Goal: Task Accomplishment & Management: Use online tool/utility

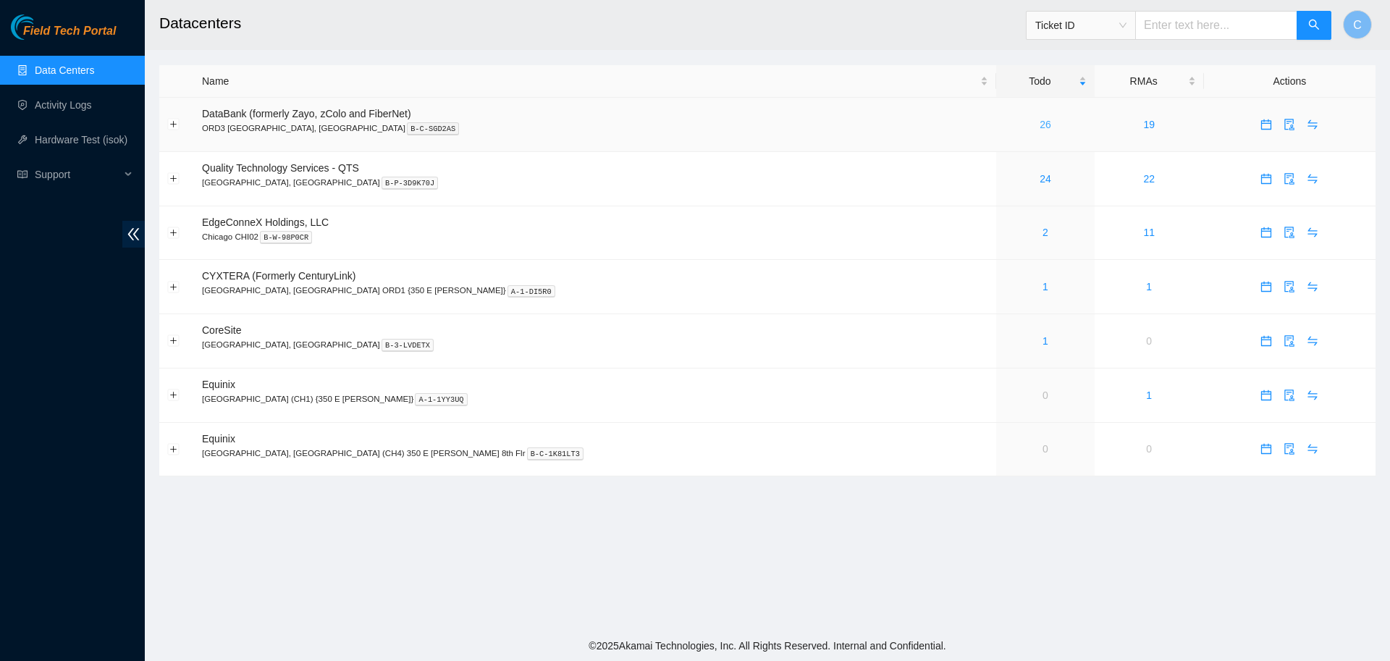
click at [1040, 123] on link "26" at bounding box center [1046, 125] width 12 height 12
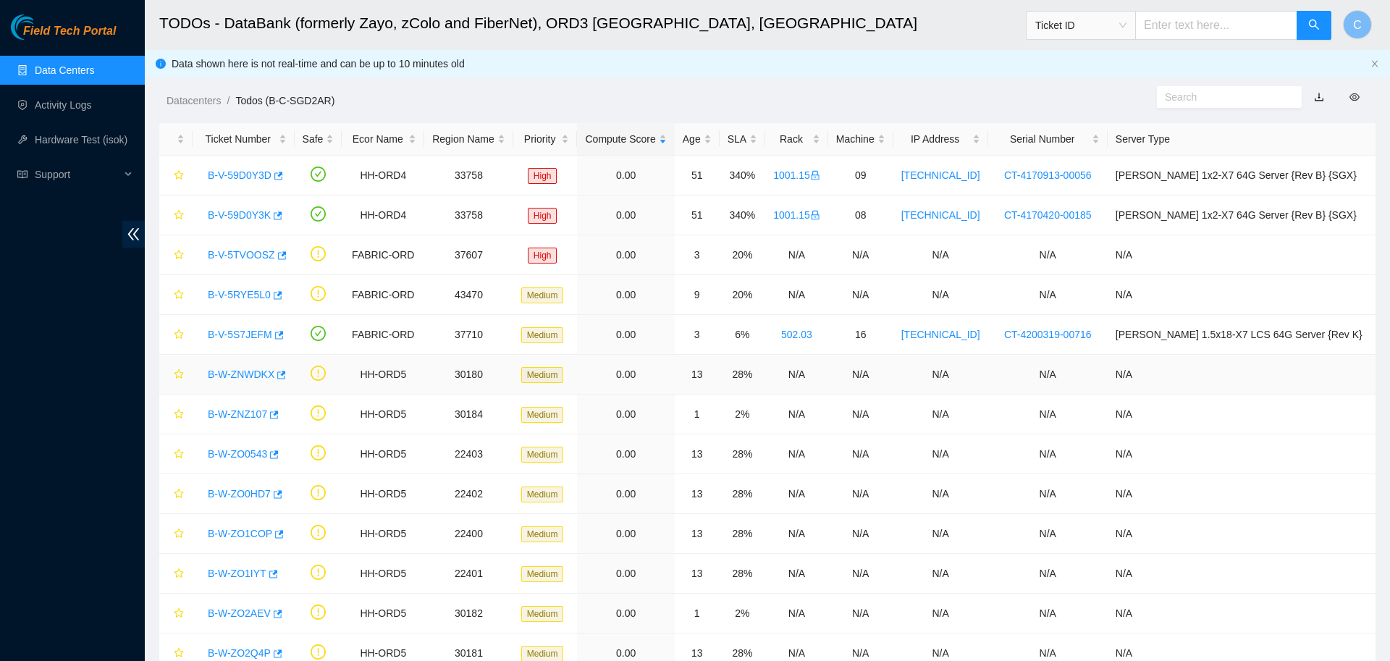
click at [248, 370] on link "B-W-ZNWDKX" at bounding box center [241, 374] width 67 height 12
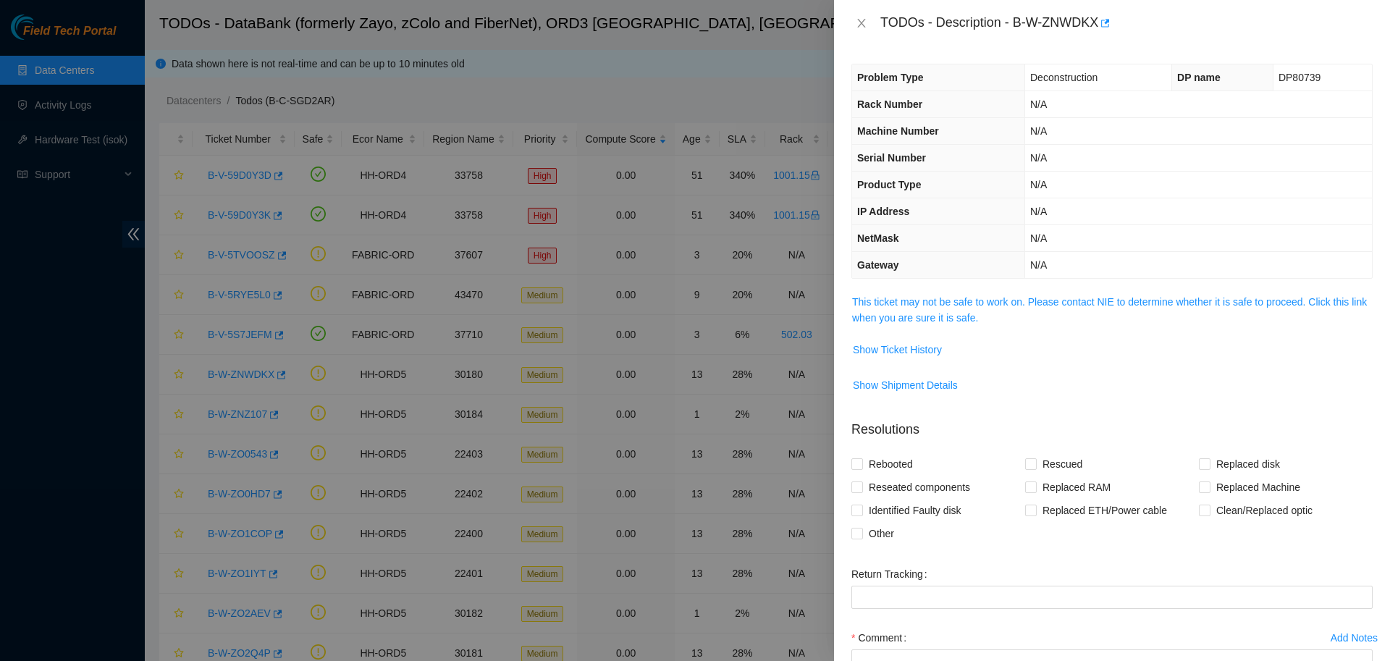
click at [903, 326] on td "This ticket may not be safe to work on. Please contact NIE to determine whether…" at bounding box center [1111, 315] width 521 height 44
click at [915, 311] on link "This ticket may not be safe to work on. Please contact NIE to determine whether…" at bounding box center [1109, 310] width 515 height 28
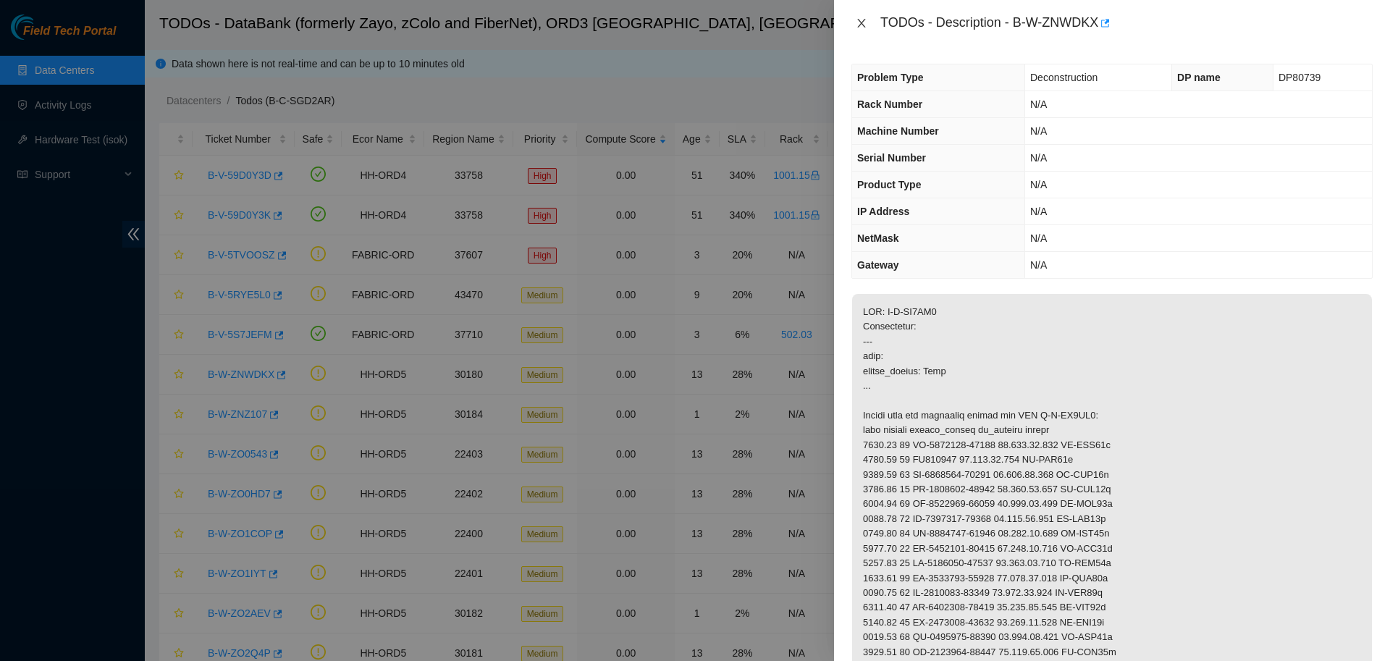
click at [867, 25] on button "Close" at bounding box center [861, 24] width 20 height 14
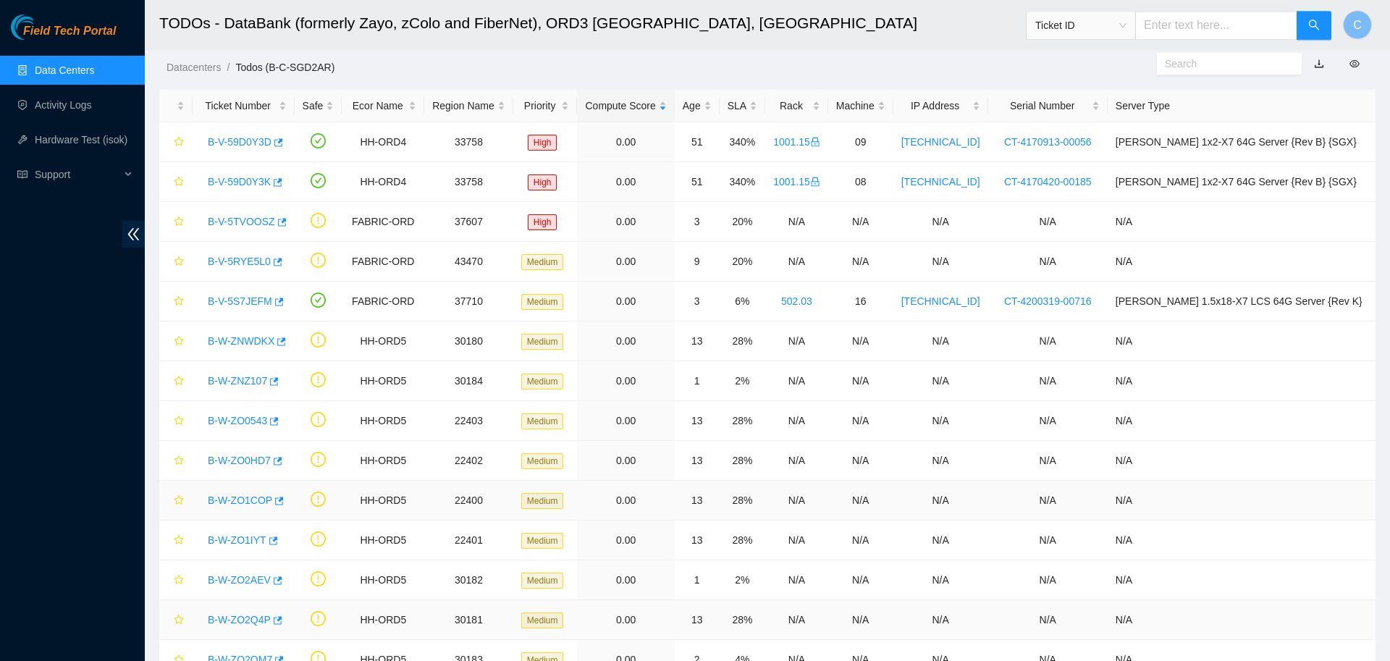
scroll to position [208, 0]
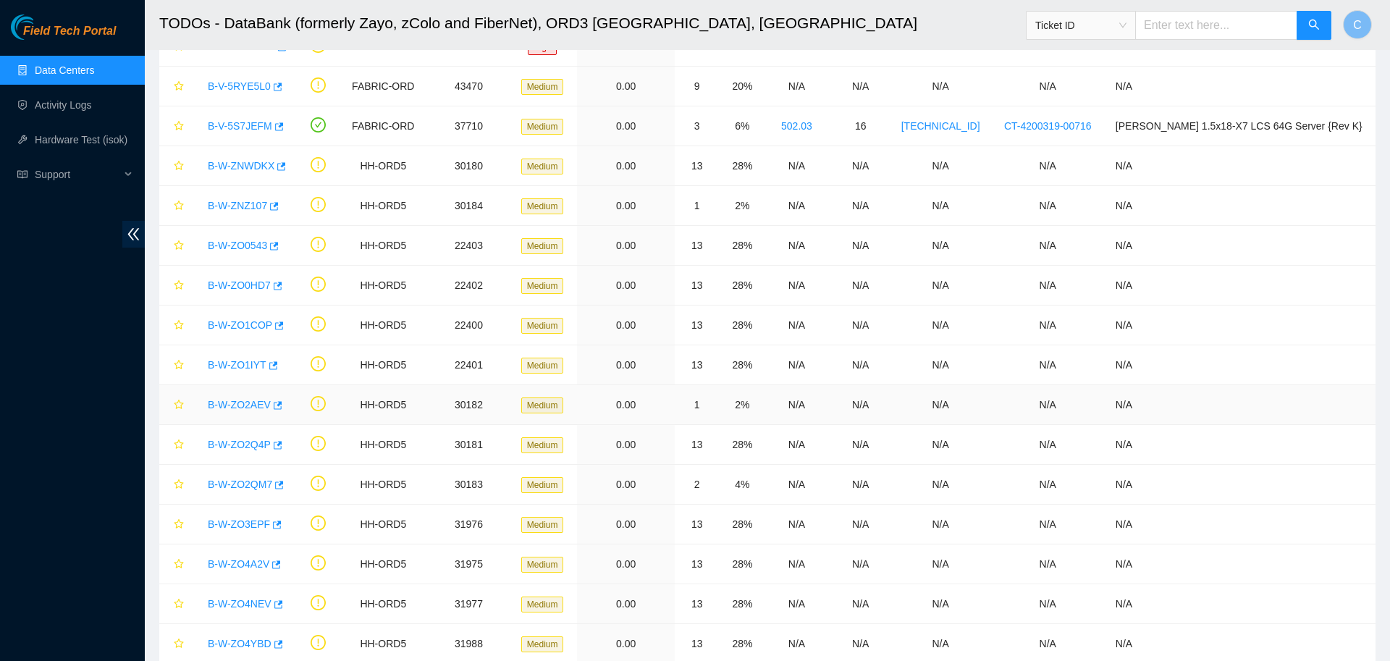
click at [240, 404] on link "B-W-ZO2AEV" at bounding box center [239, 405] width 63 height 12
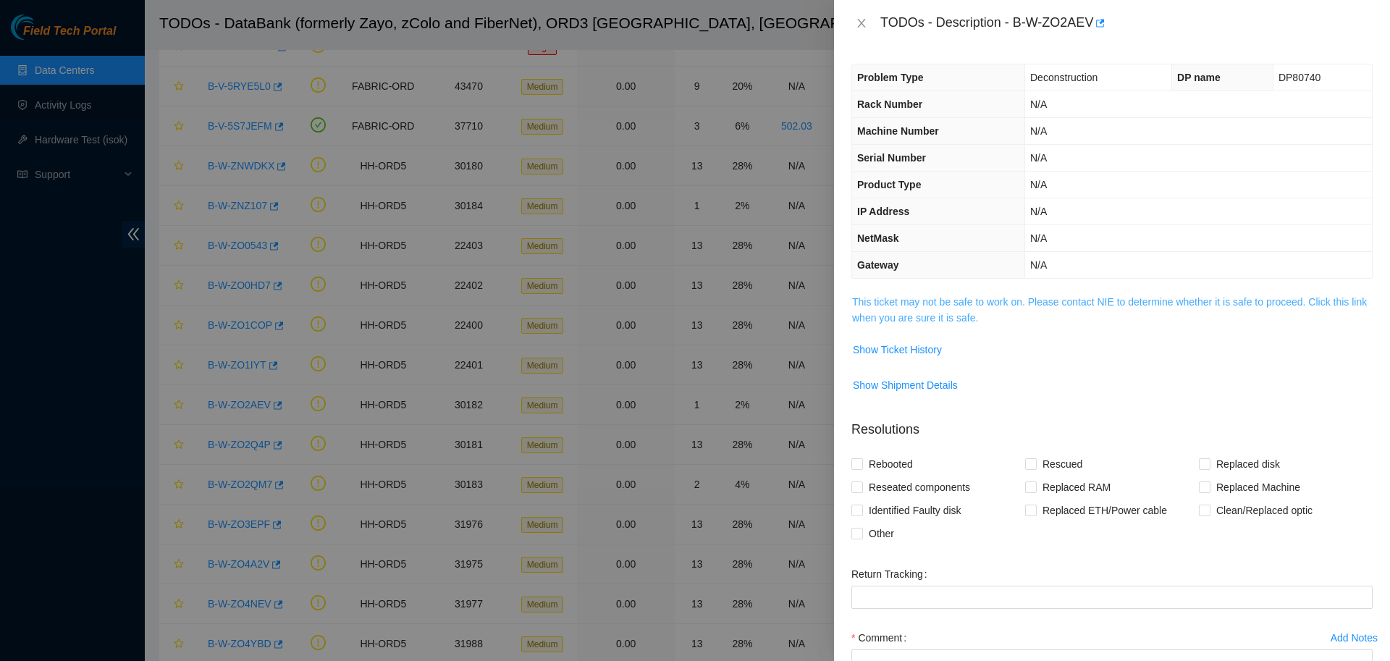
click at [947, 305] on link "This ticket may not be safe to work on. Please contact NIE to determine whether…" at bounding box center [1109, 310] width 515 height 28
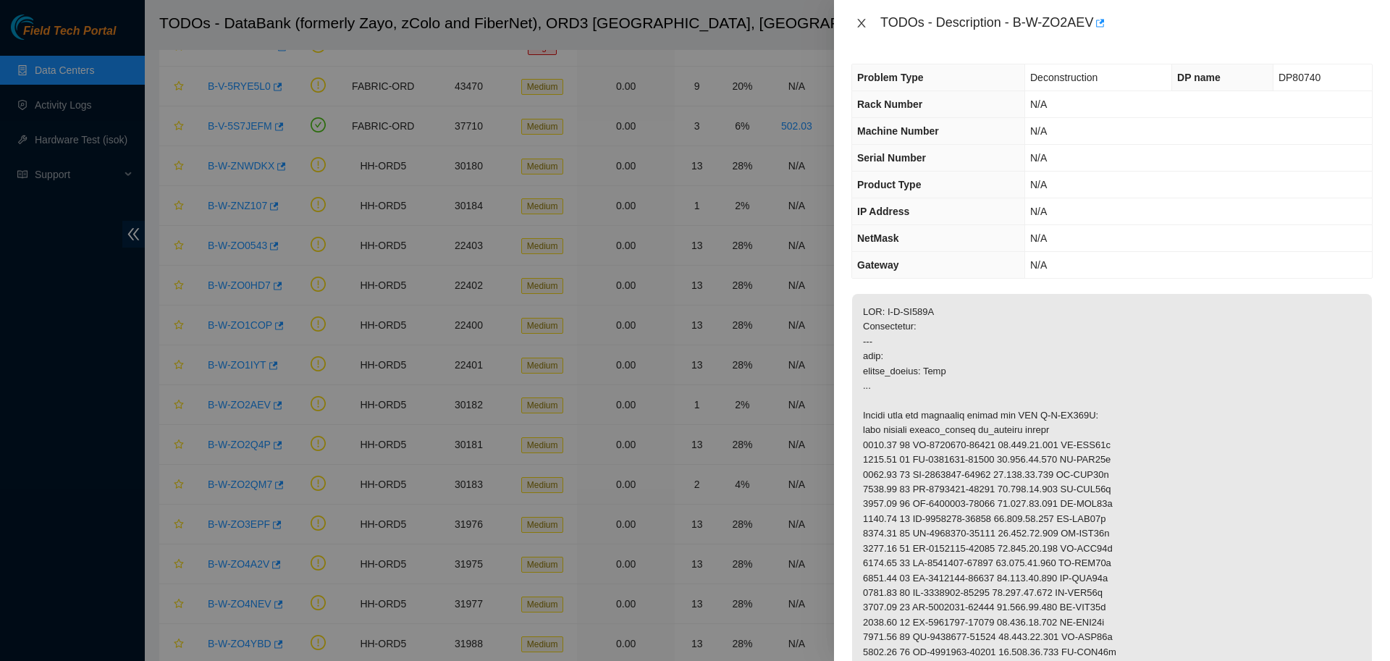
click at [860, 20] on icon "close" at bounding box center [862, 23] width 12 height 12
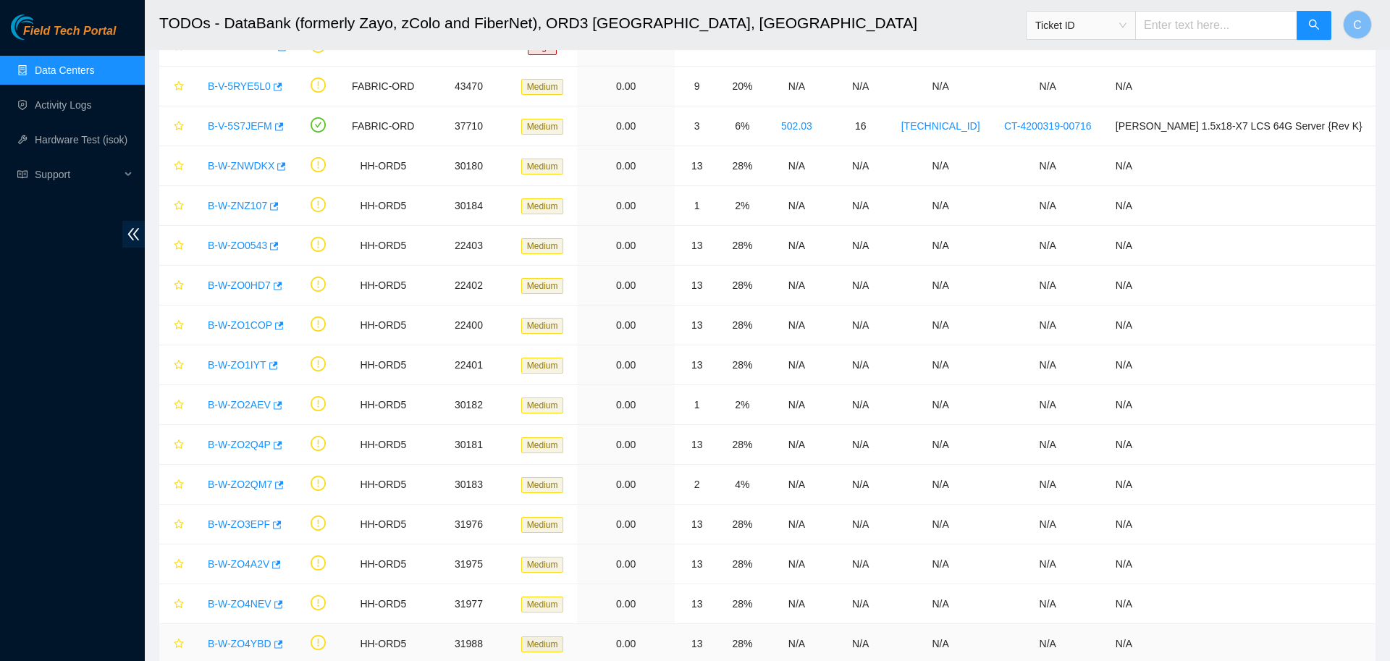
scroll to position [486, 0]
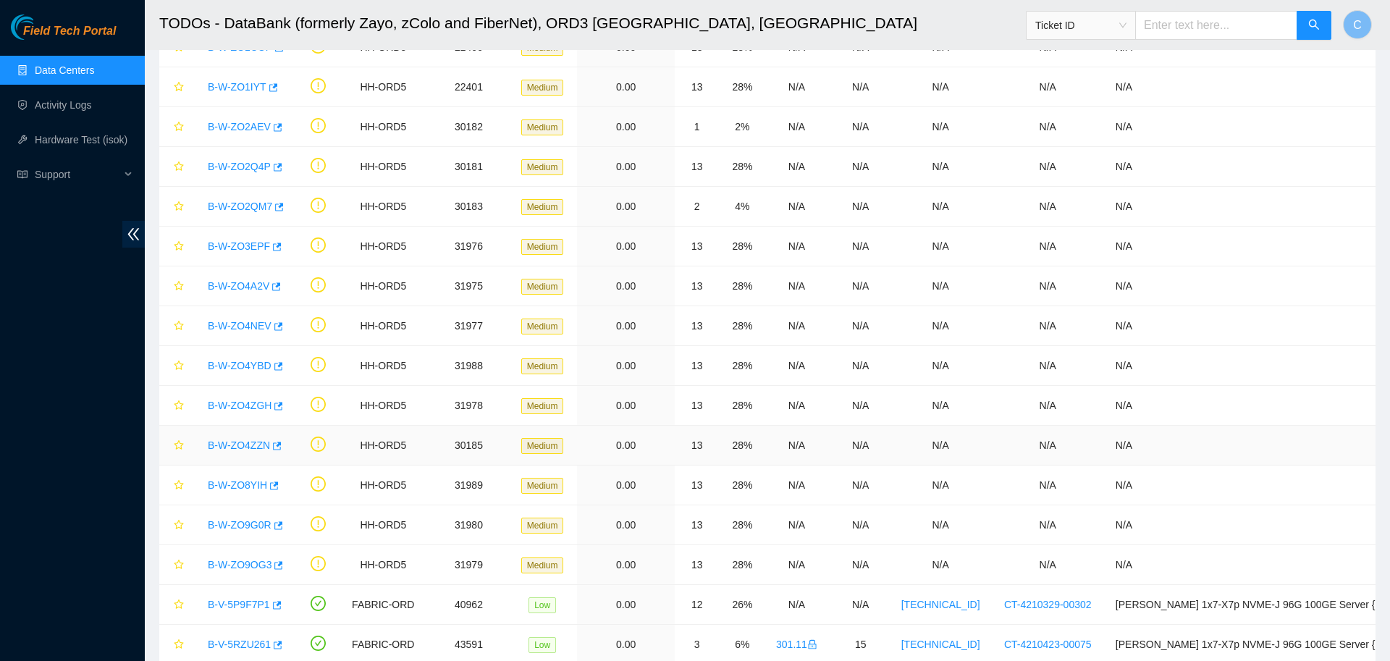
click at [252, 444] on link "B-W-ZO4ZZN" at bounding box center [239, 445] width 62 height 12
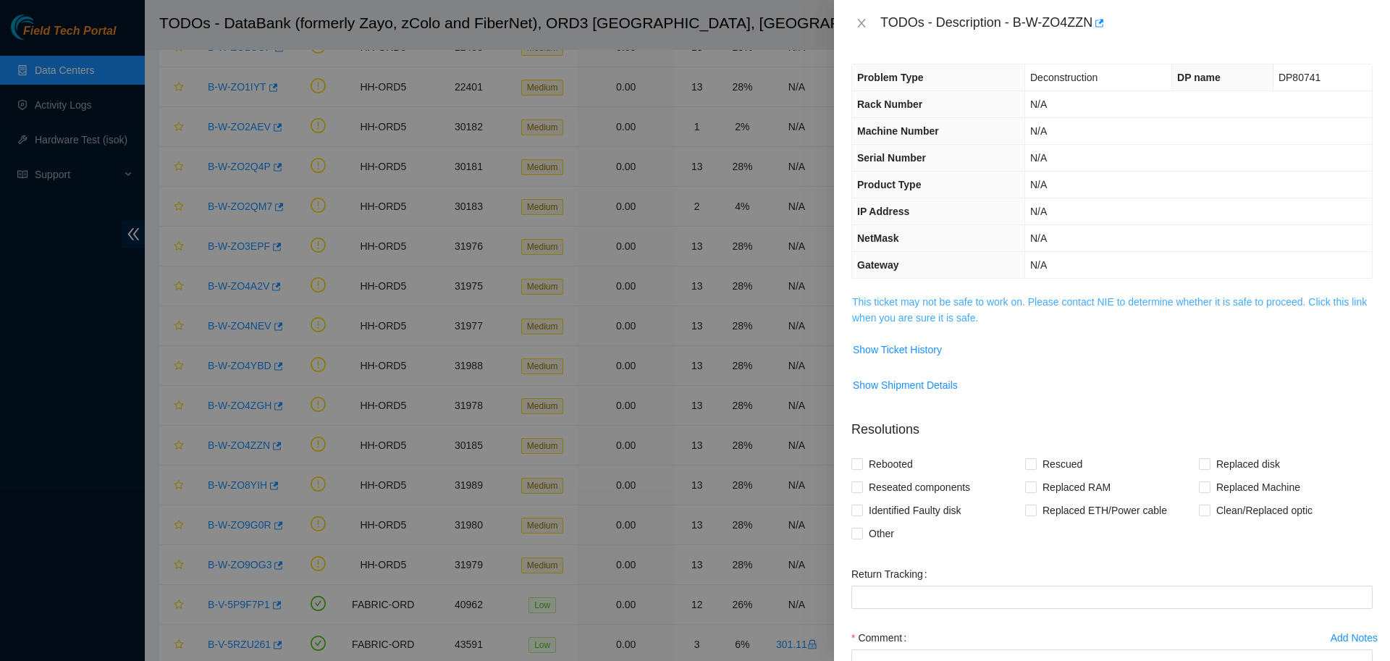
click at [942, 305] on link "This ticket may not be safe to work on. Please contact NIE to determine whether…" at bounding box center [1109, 310] width 515 height 28
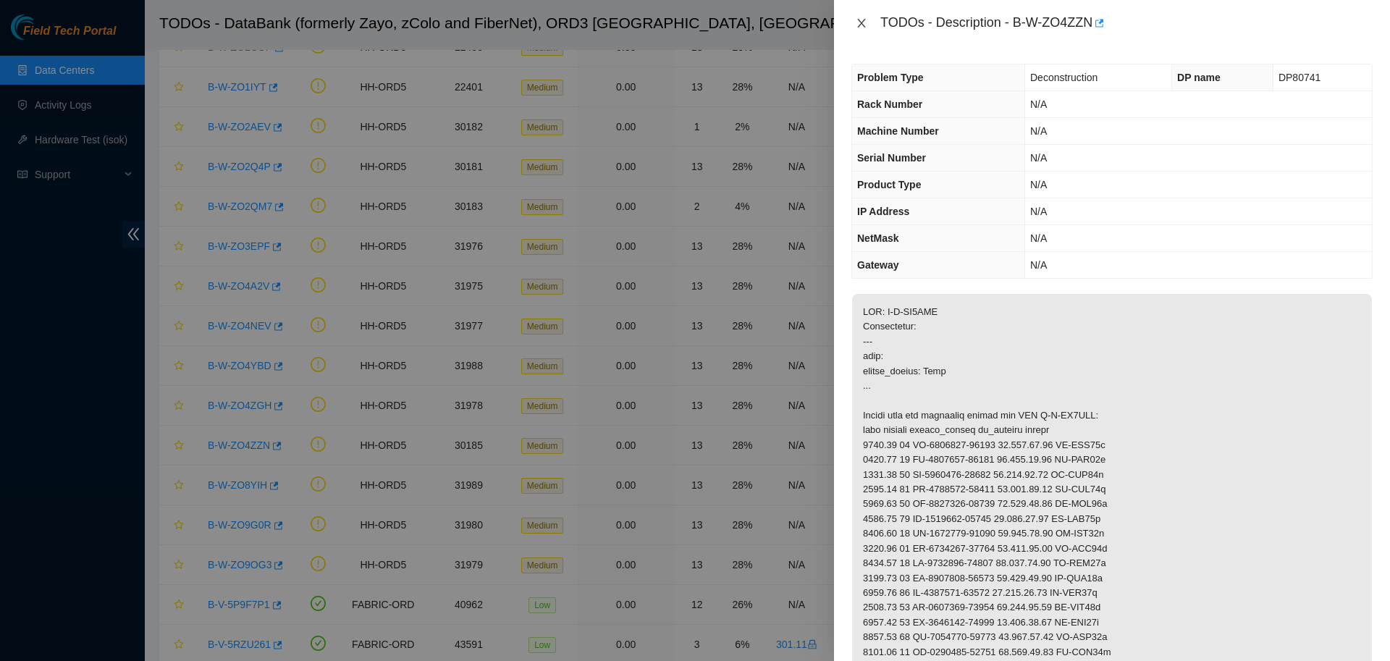
click at [861, 25] on icon "close" at bounding box center [862, 23] width 12 height 12
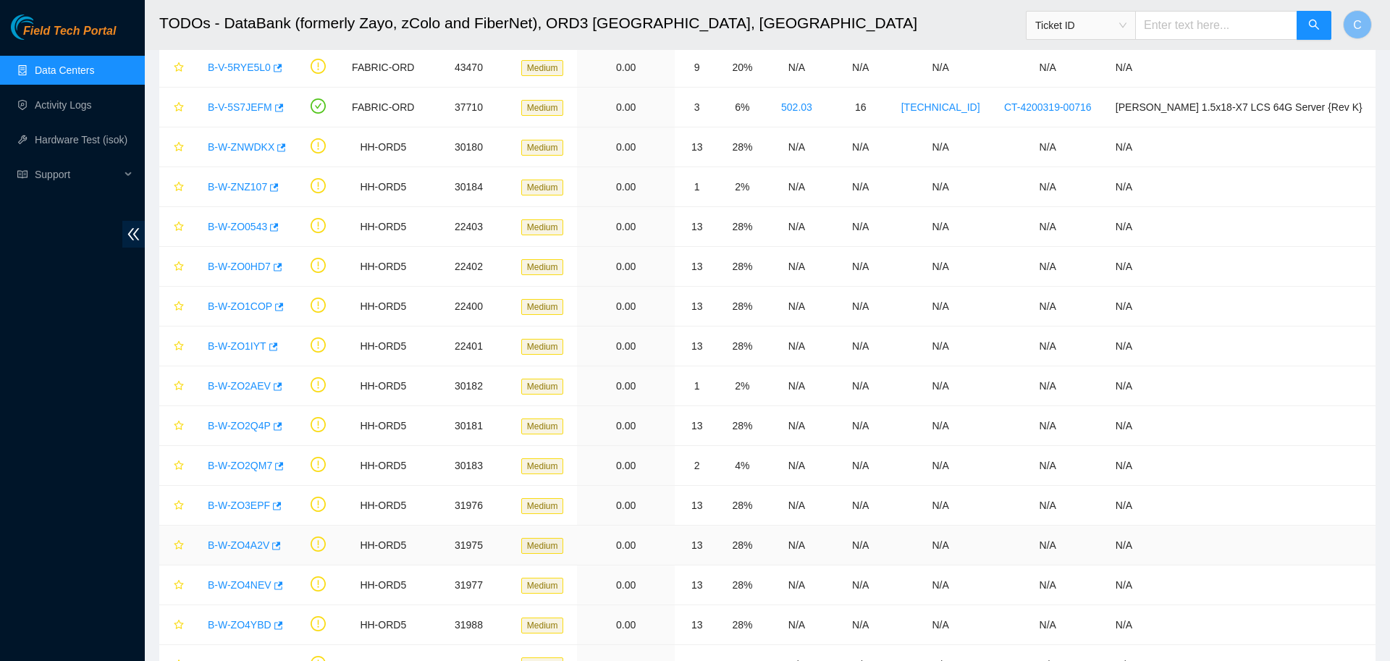
scroll to position [0, 0]
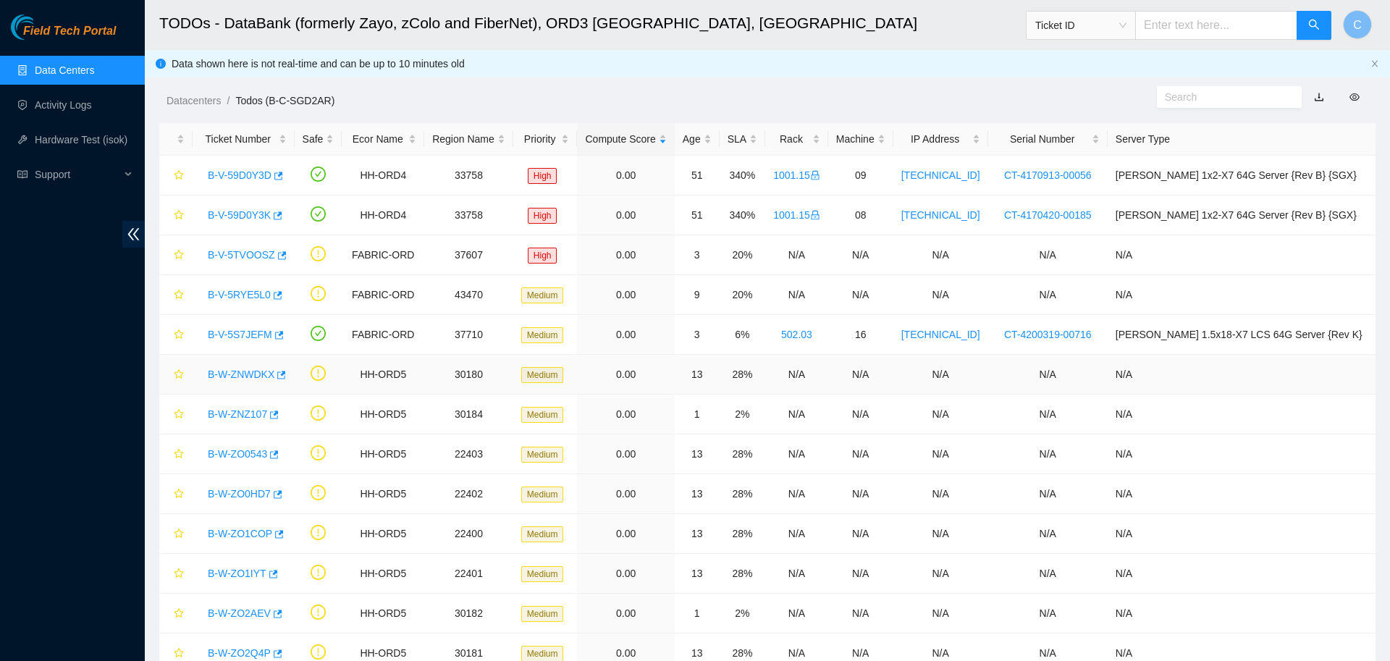
click at [250, 370] on link "B-W-ZNWDKX" at bounding box center [241, 374] width 67 height 12
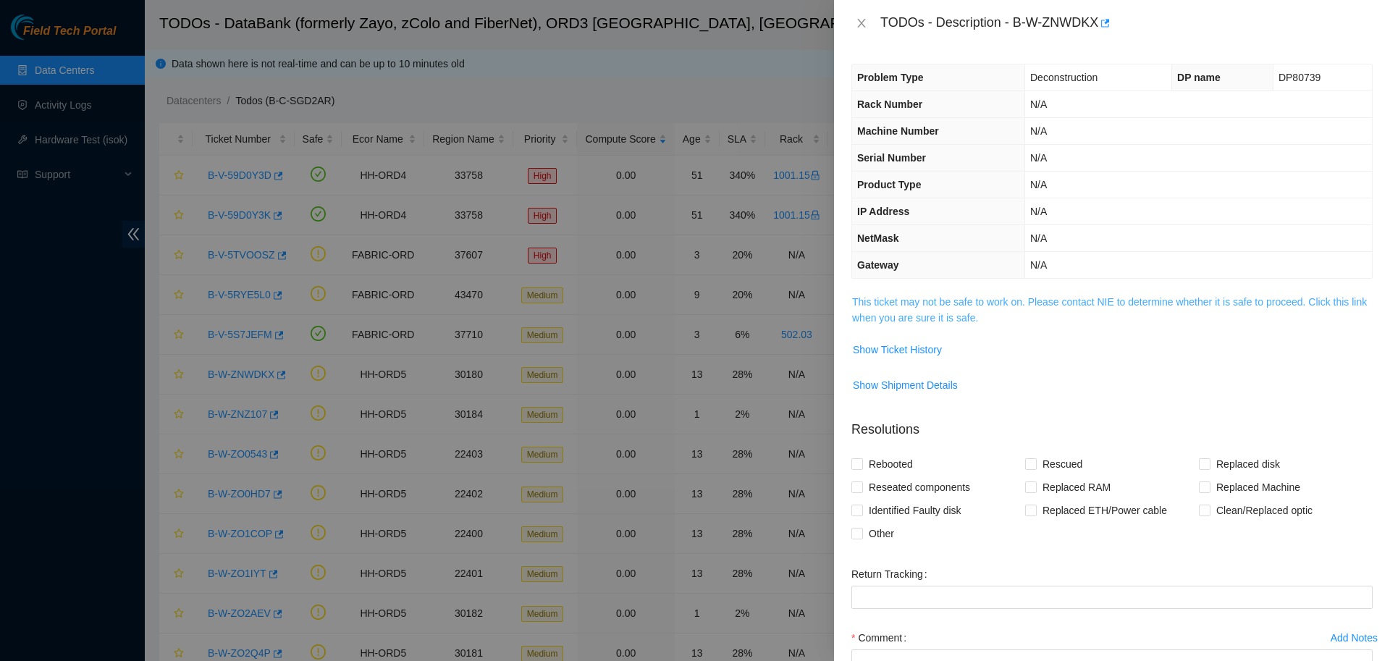
click at [937, 302] on link "This ticket may not be safe to work on. Please contact NIE to determine whether…" at bounding box center [1109, 310] width 515 height 28
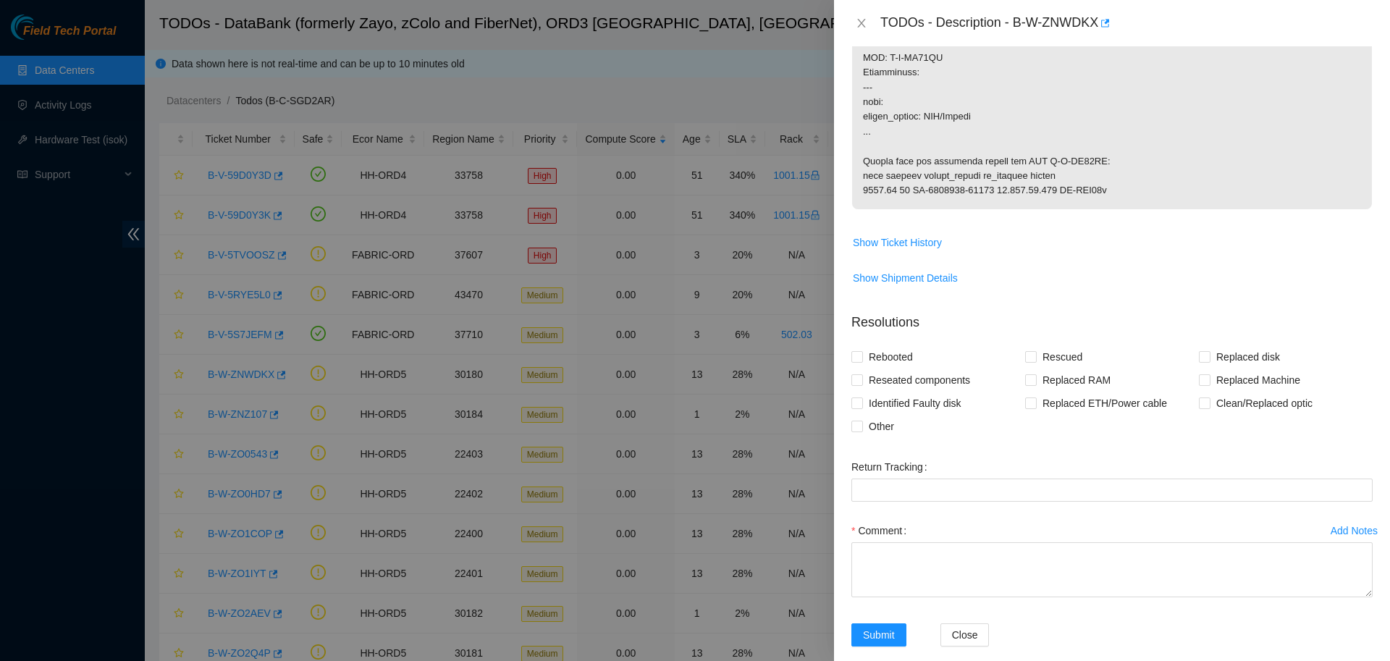
scroll to position [733, 0]
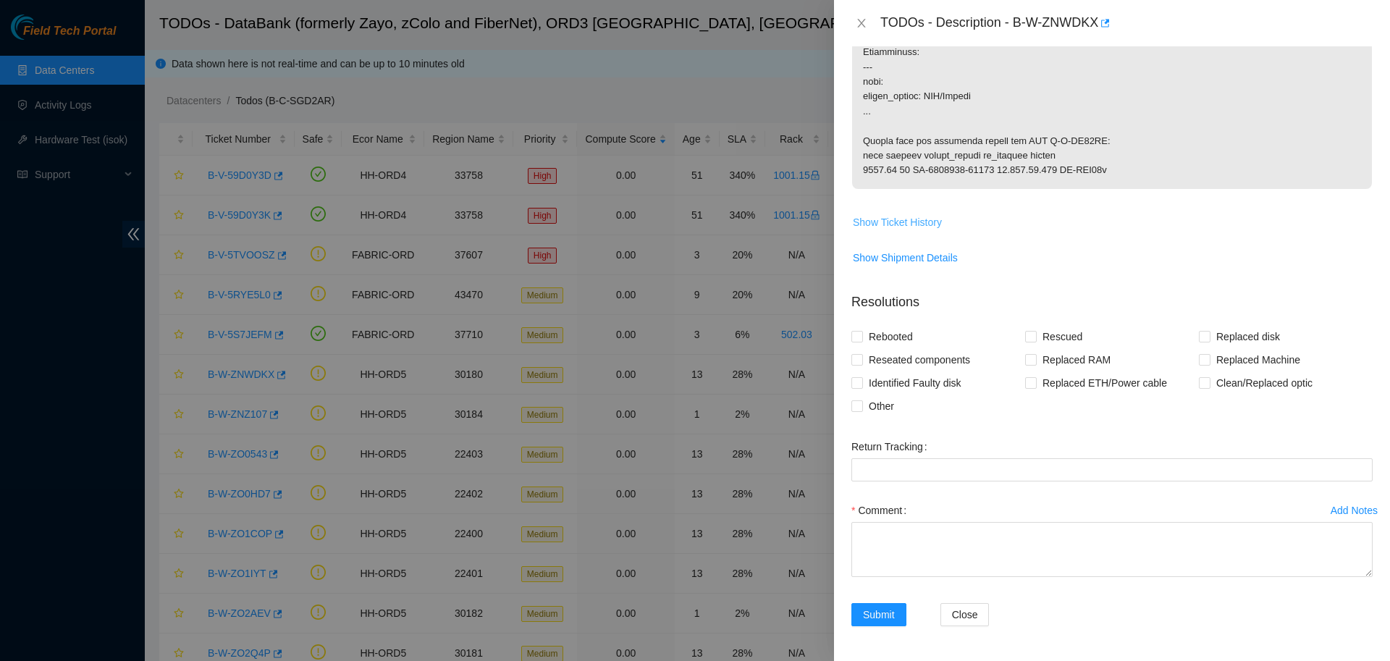
click at [915, 218] on span "Show Ticket History" at bounding box center [897, 222] width 89 height 16
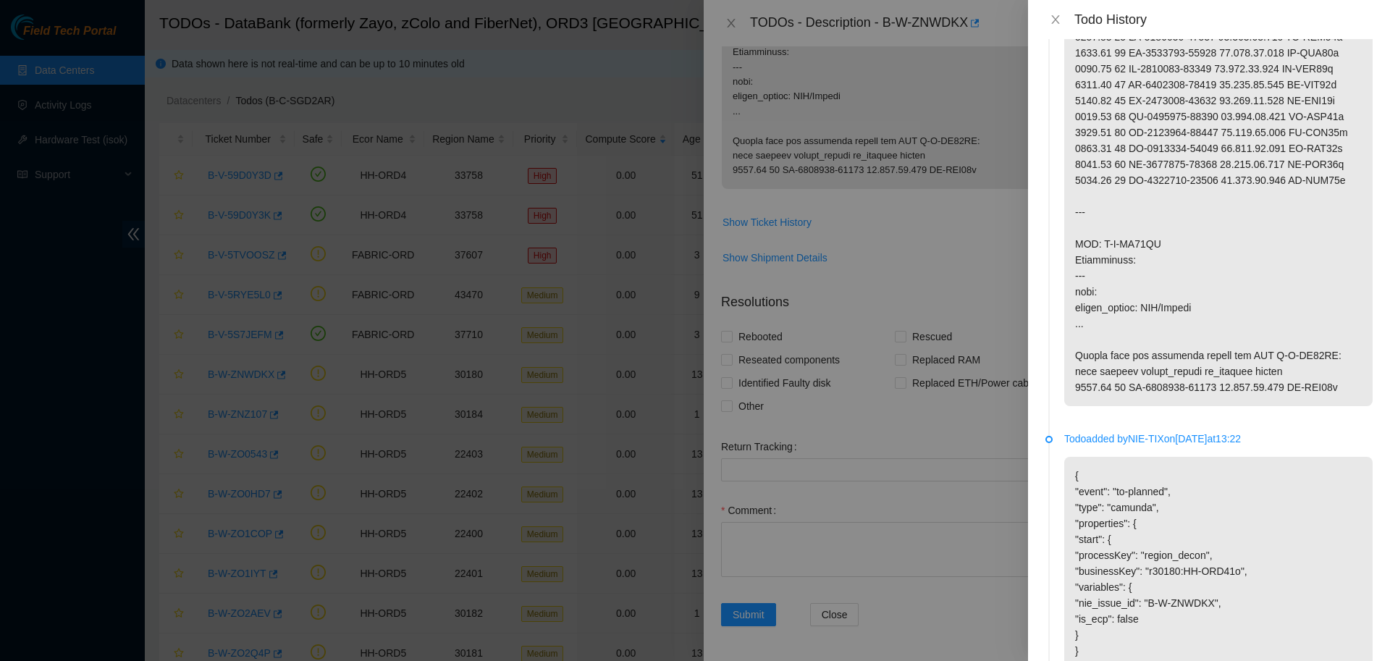
scroll to position [0, 0]
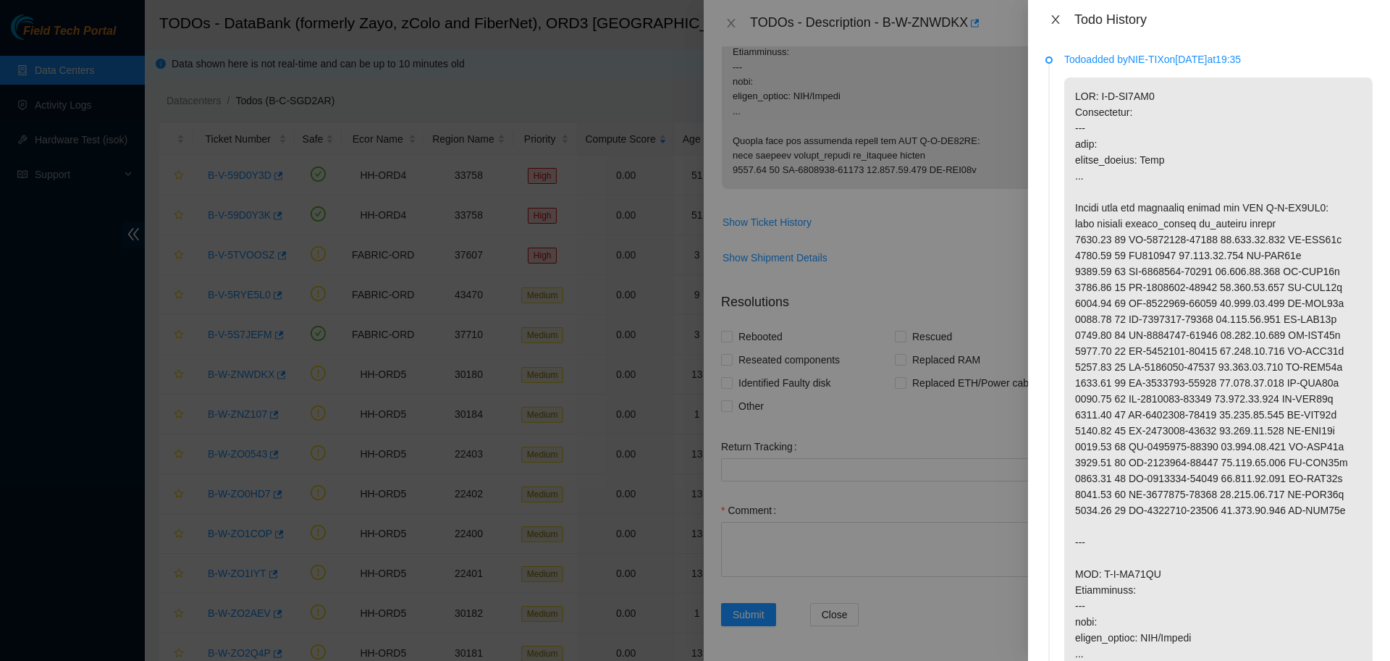
click at [1051, 22] on icon "close" at bounding box center [1056, 20] width 12 height 12
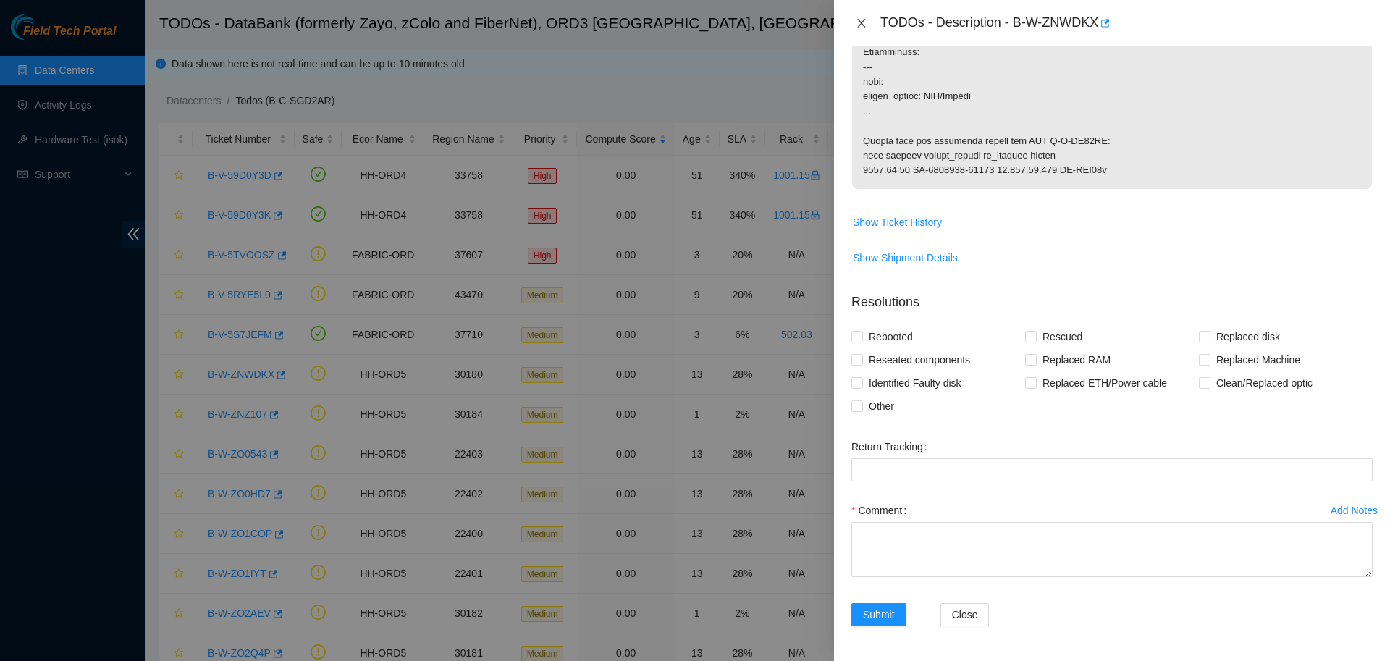
click at [864, 22] on icon "close" at bounding box center [862, 23] width 12 height 12
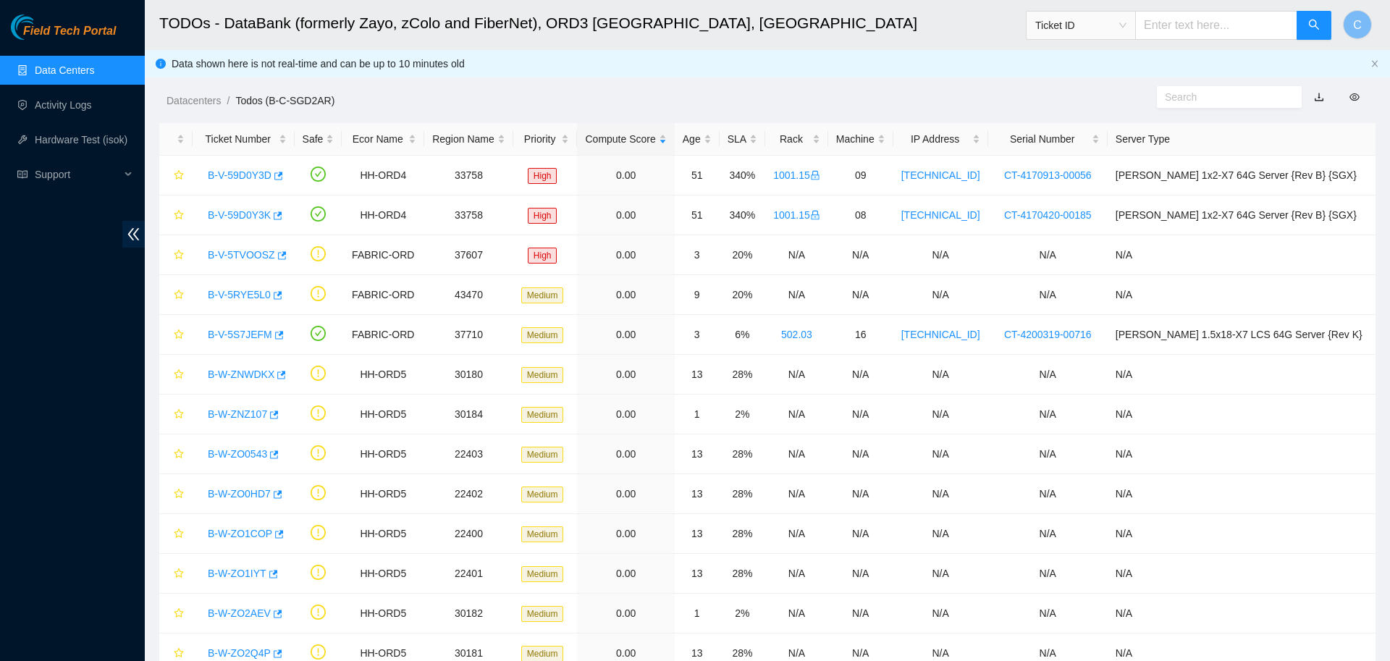
scroll to position [132, 0]
click at [945, 67] on div "Datacenters / Todos (B-C-SGD2AR) /" at bounding box center [612, 68] width 934 height 81
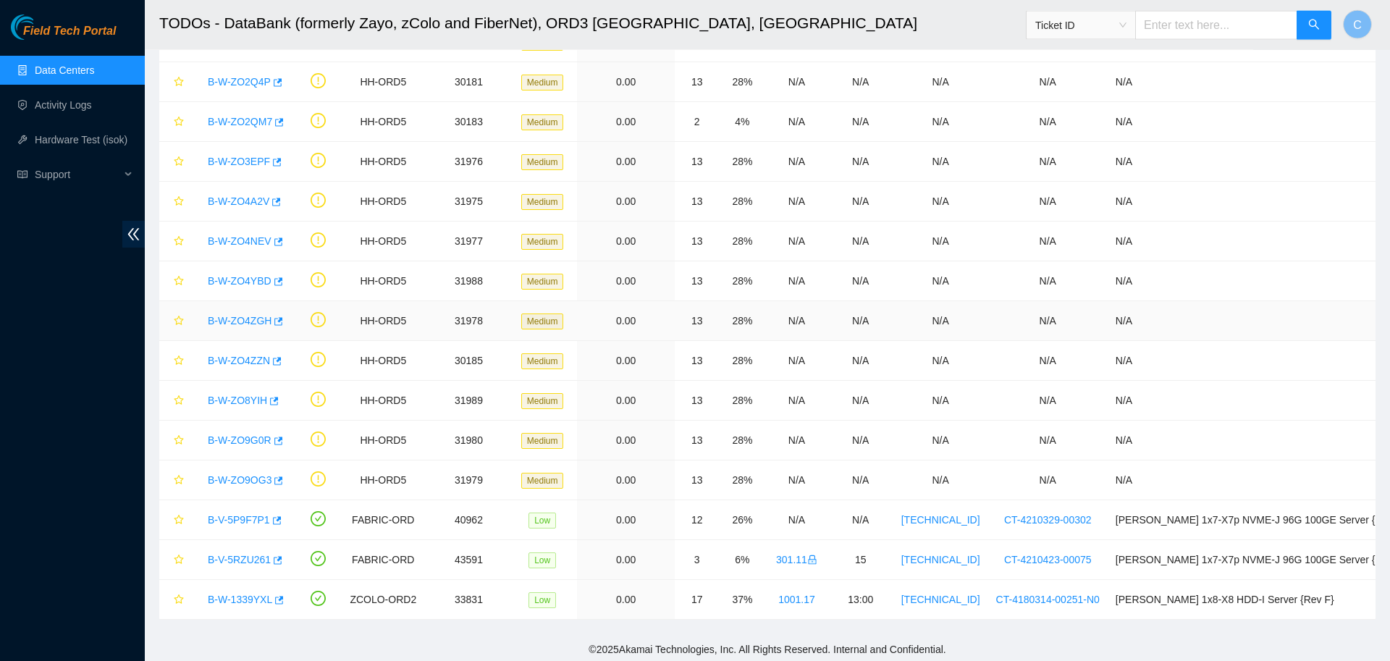
scroll to position [575, 0]
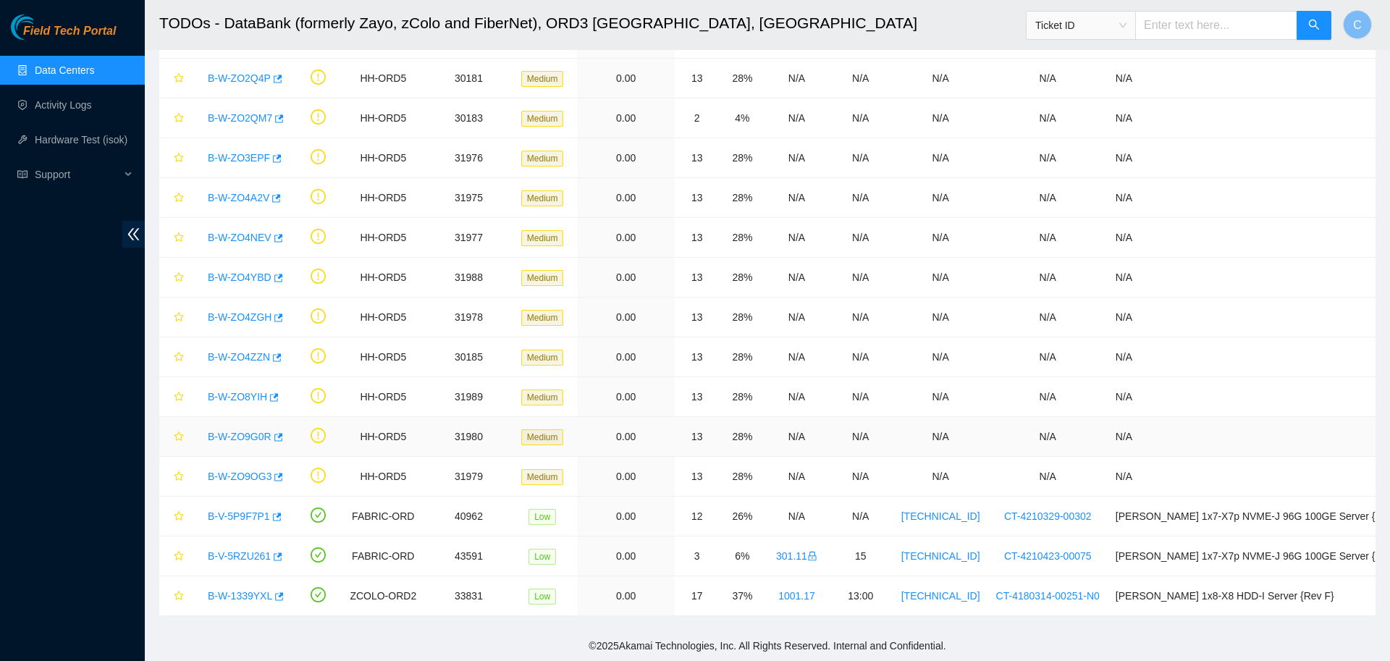
click at [245, 434] on link "B-W-ZO9G0R" at bounding box center [240, 437] width 64 height 12
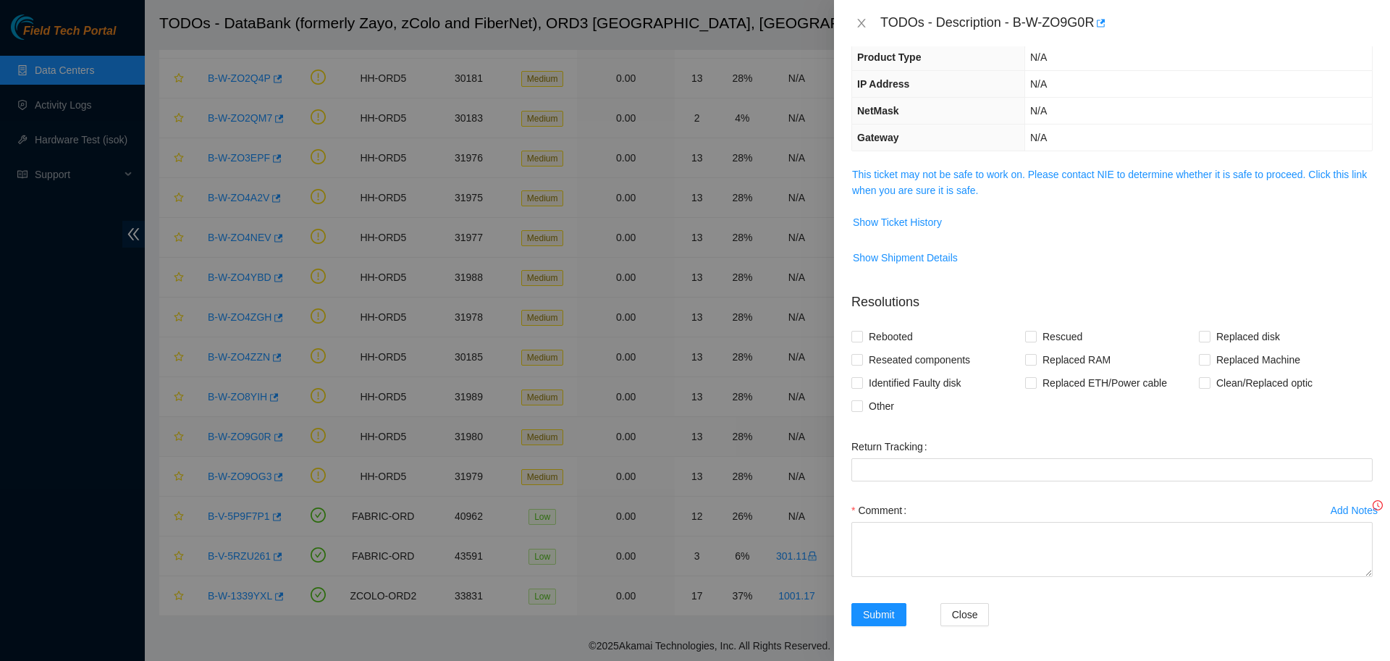
scroll to position [0, 0]
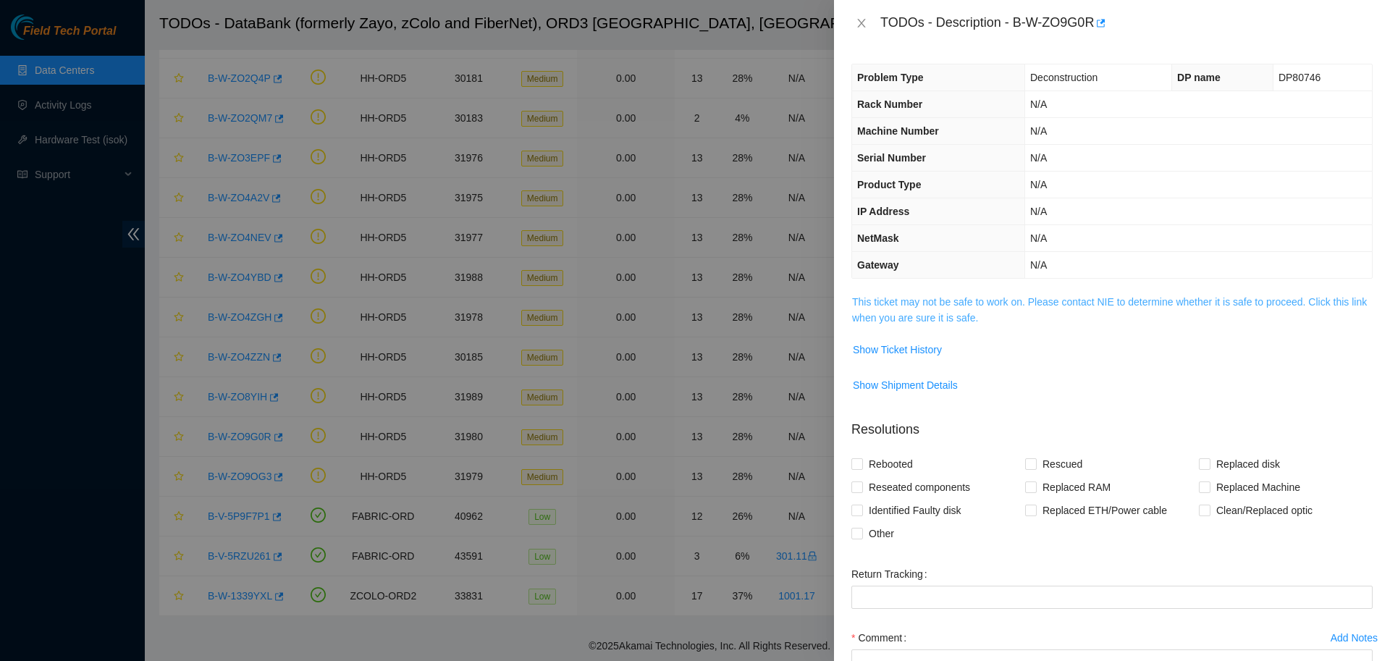
click at [935, 308] on div "Problem Type Deconstruction DP name DP80746 Rack Number N/A Machine Number N/A …" at bounding box center [1112, 353] width 556 height 615
click at [945, 303] on link "This ticket may not be safe to work on. Please contact NIE to determine whether…" at bounding box center [1109, 310] width 515 height 28
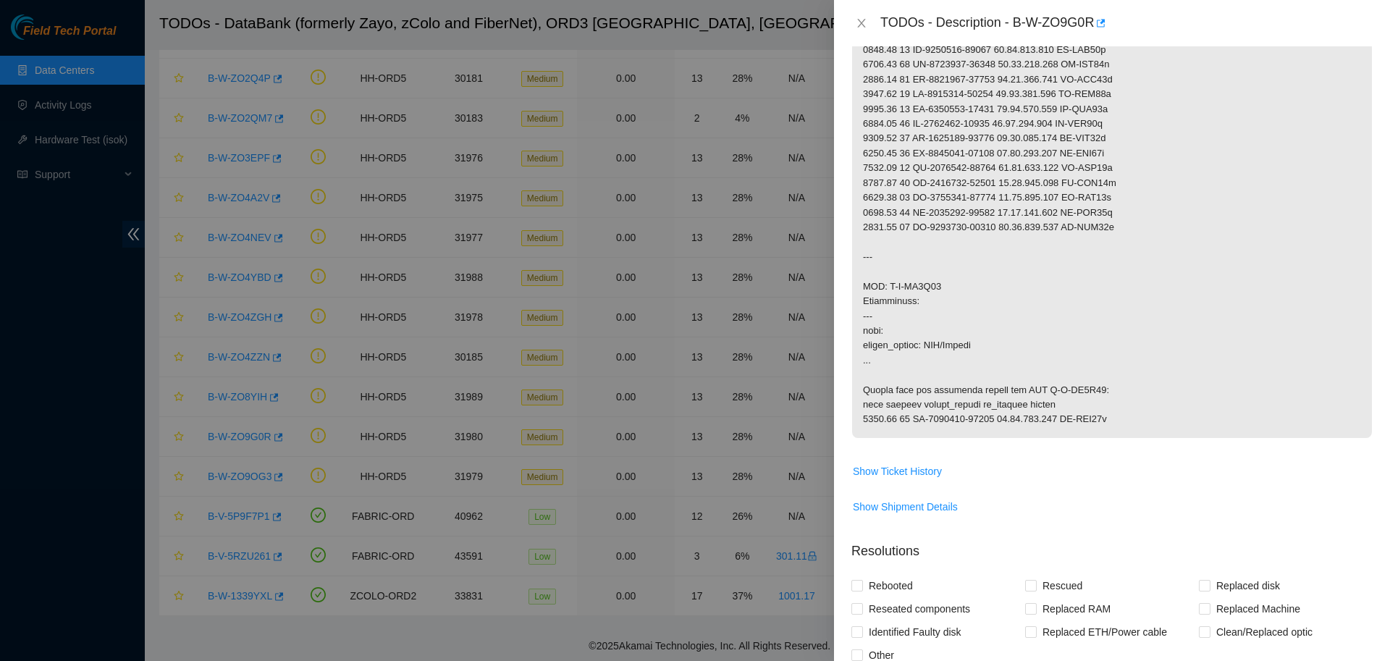
scroll to position [495, 0]
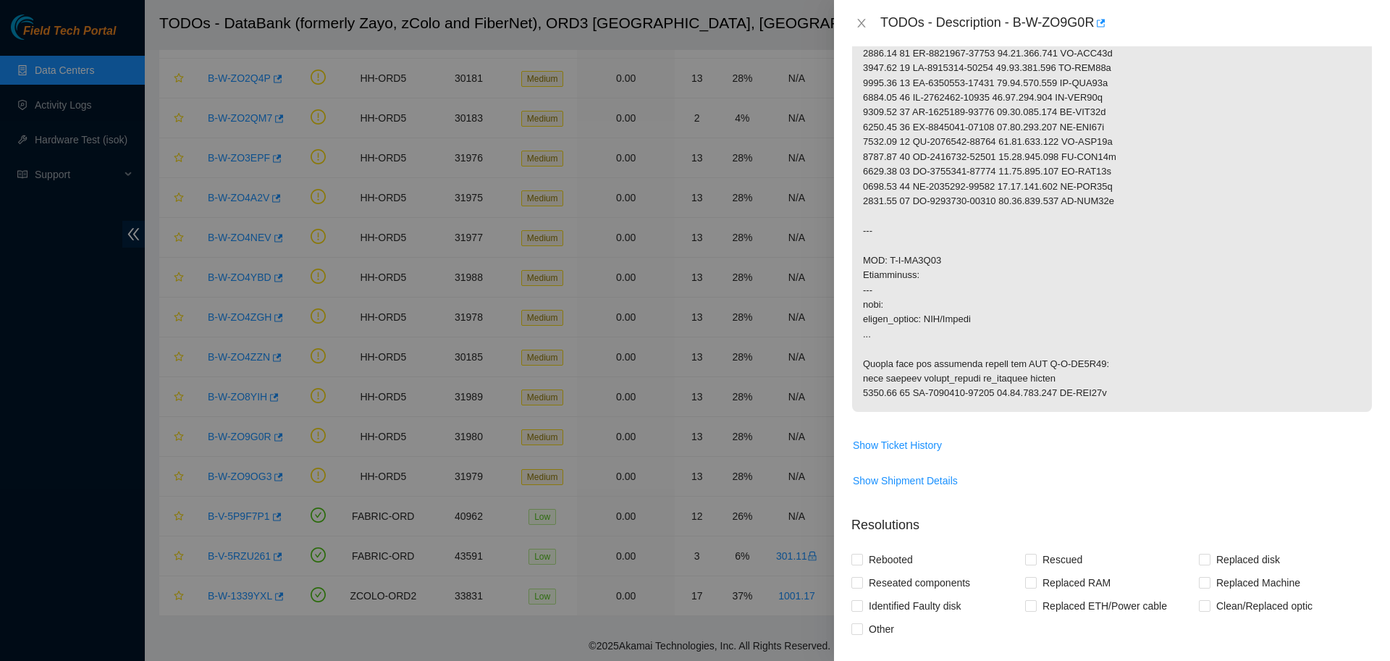
click at [806, 33] on div at bounding box center [695, 330] width 1390 height 661
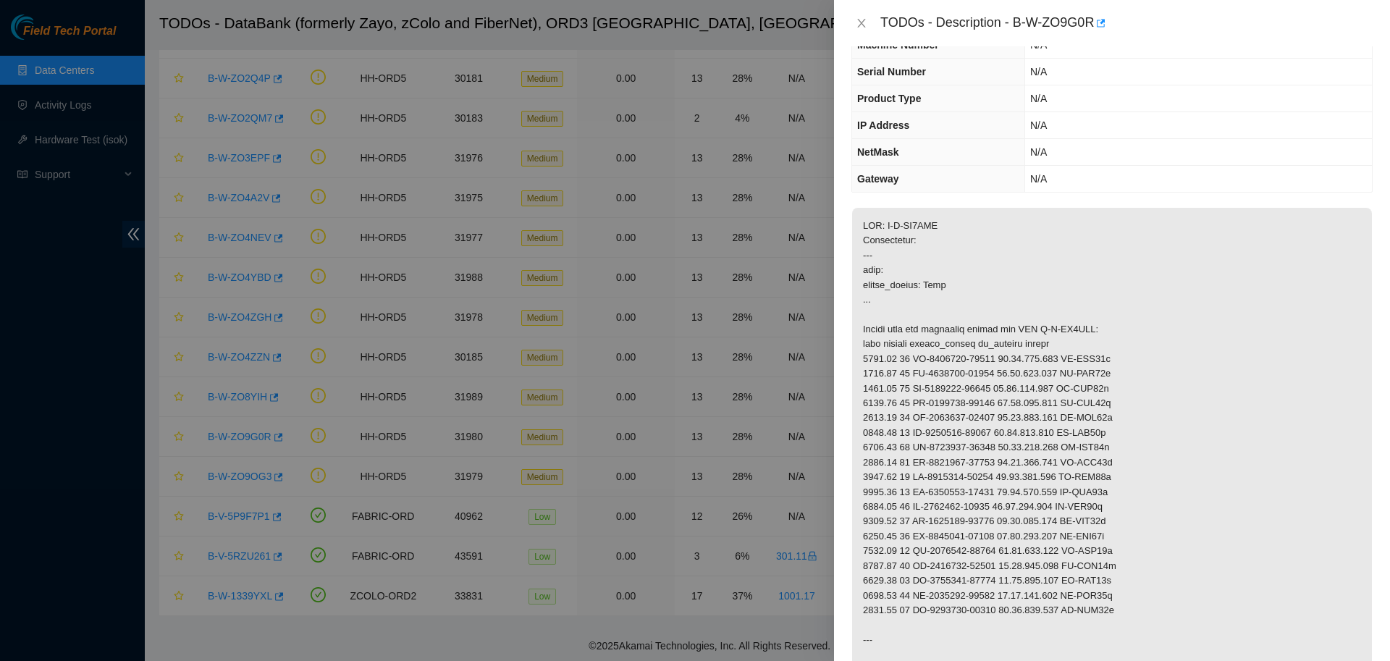
scroll to position [0, 0]
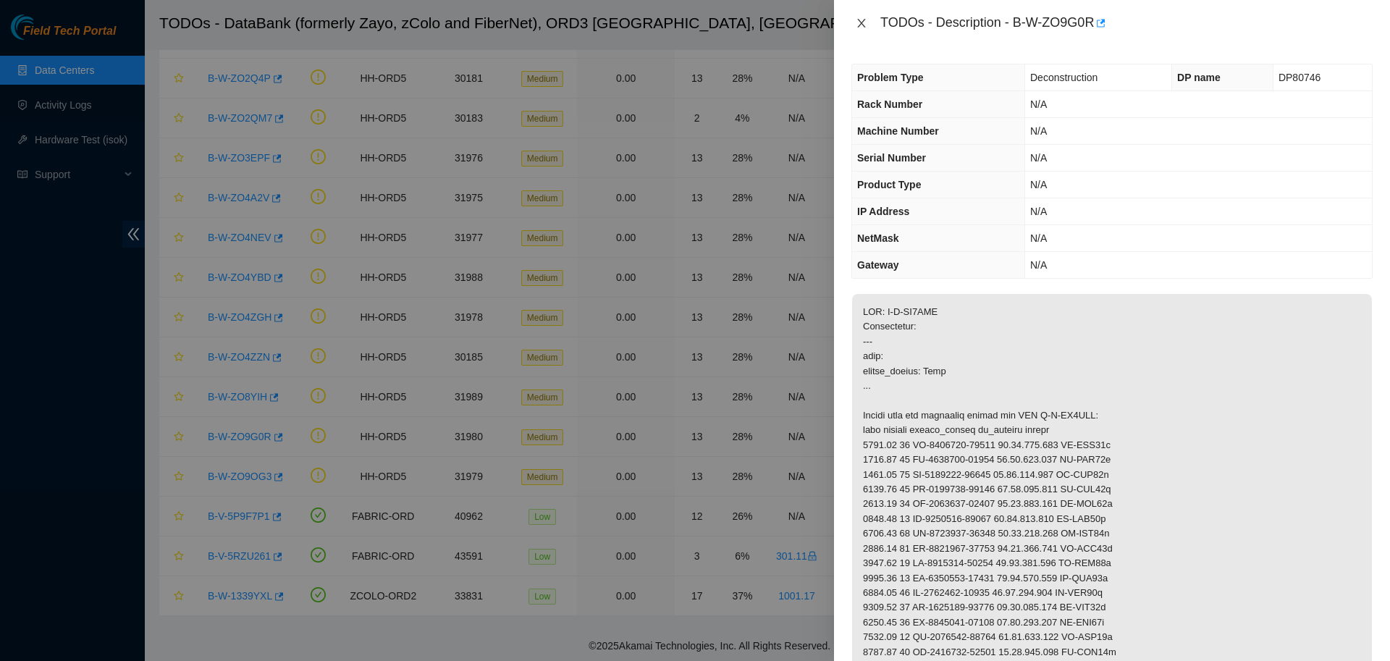
click at [858, 22] on icon "close" at bounding box center [862, 23] width 12 height 12
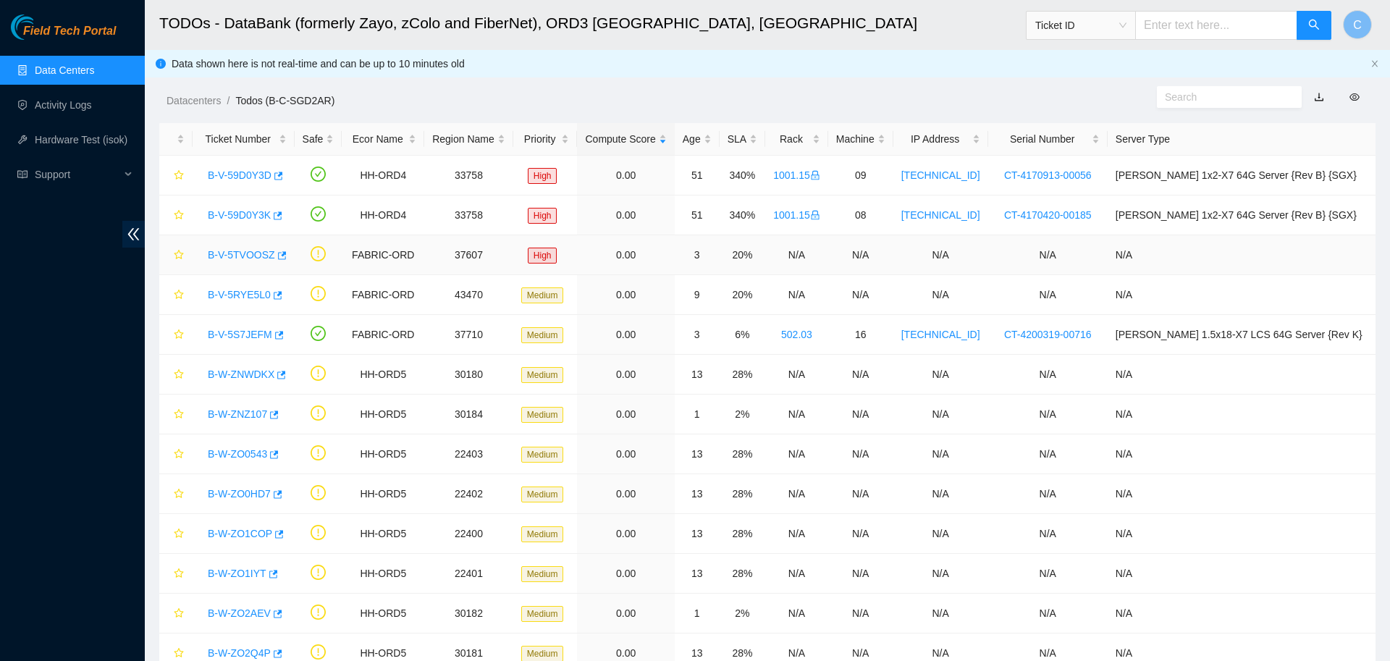
click at [247, 252] on link "B-V-5TVOOSZ" at bounding box center [241, 255] width 67 height 12
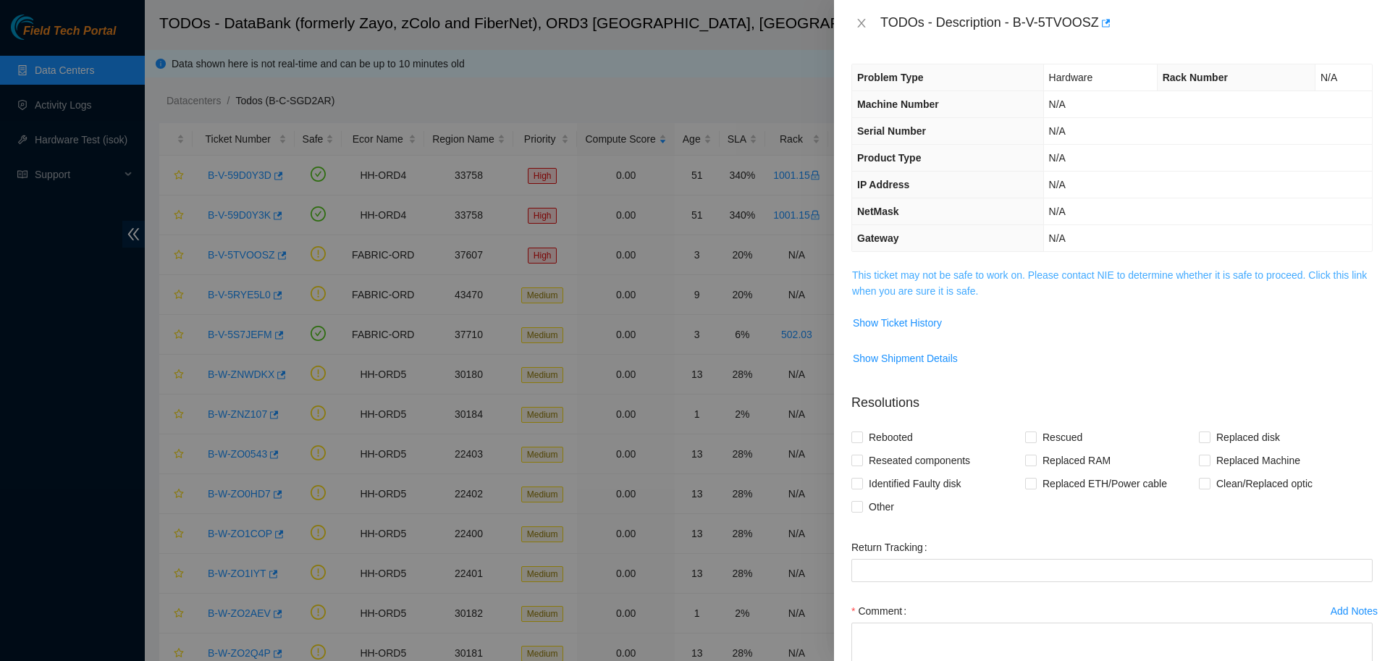
click at [882, 286] on link "This ticket may not be safe to work on. Please contact NIE to determine whether…" at bounding box center [1109, 283] width 515 height 28
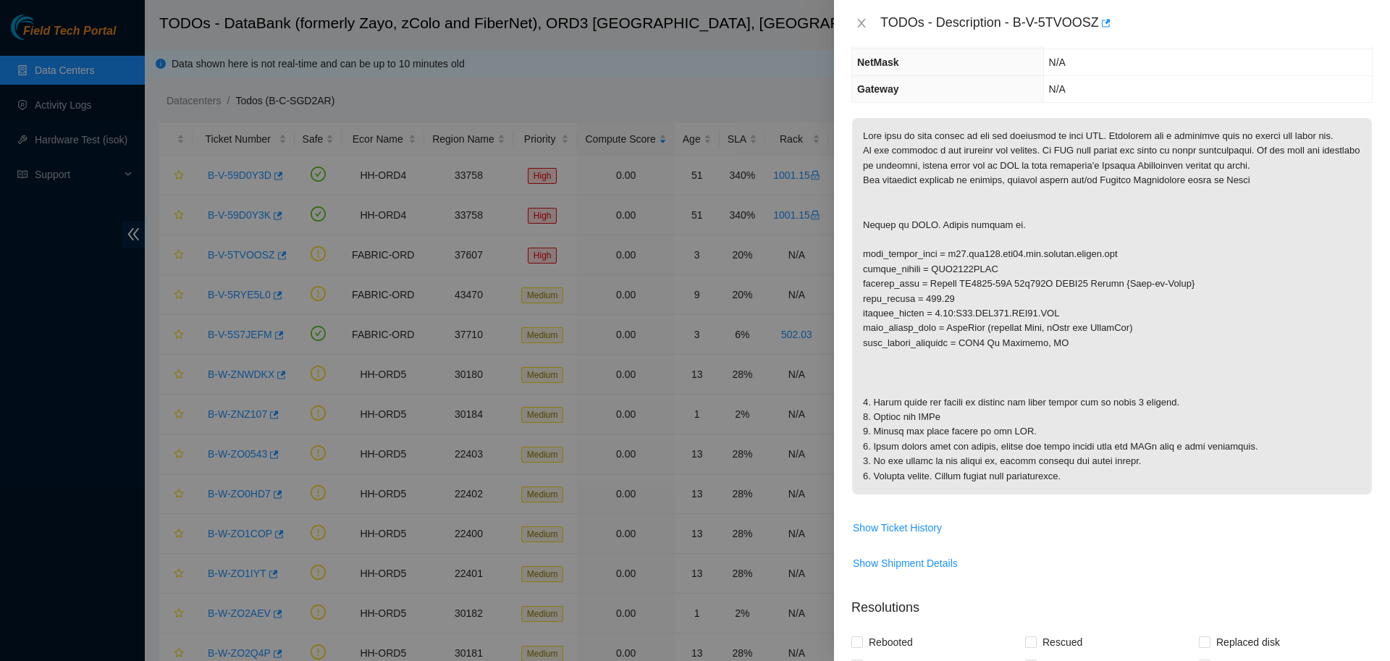
scroll to position [165, 0]
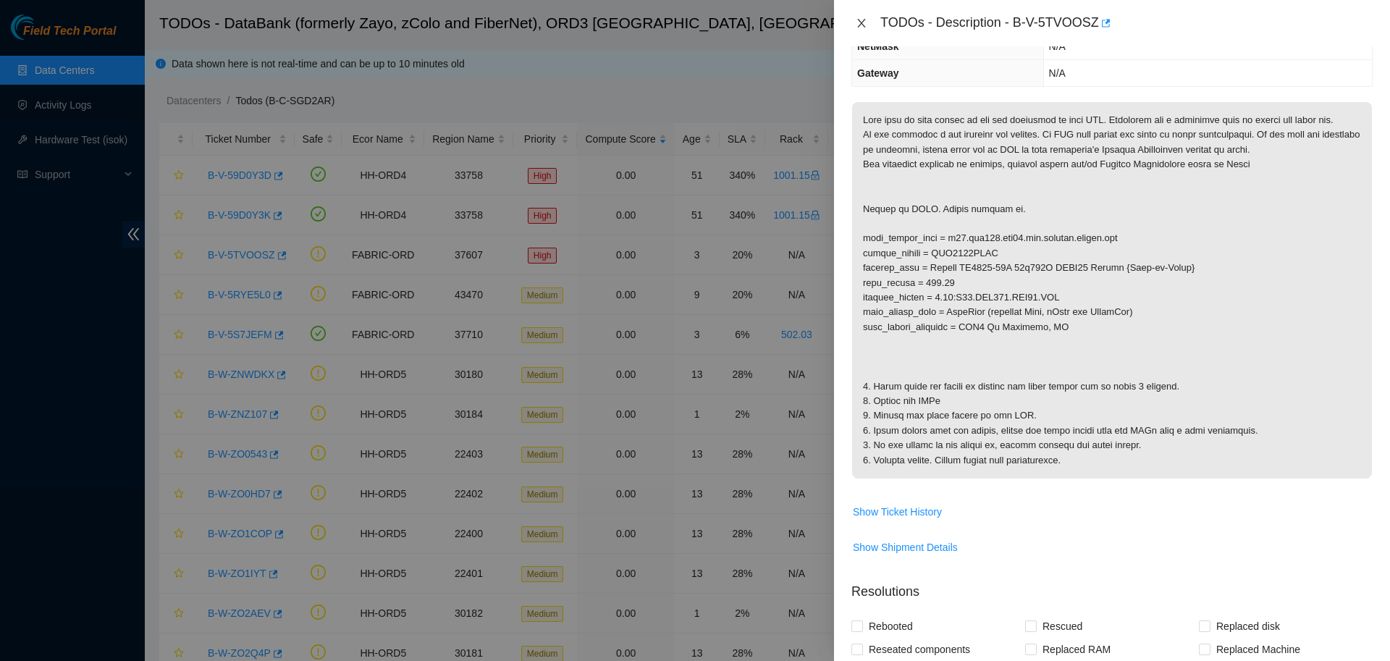
click at [856, 24] on icon "close" at bounding box center [862, 23] width 12 height 12
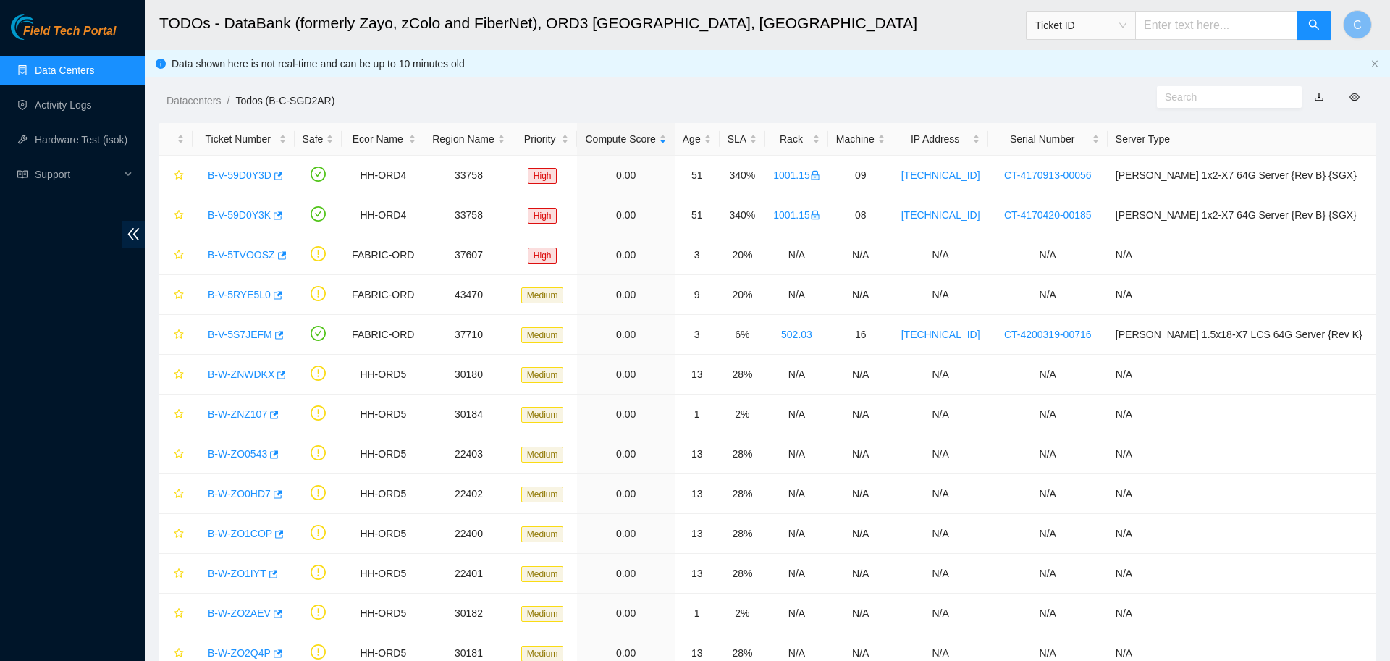
scroll to position [132, 0]
click at [74, 64] on link "Data Centers" at bounding box center [64, 70] width 59 height 12
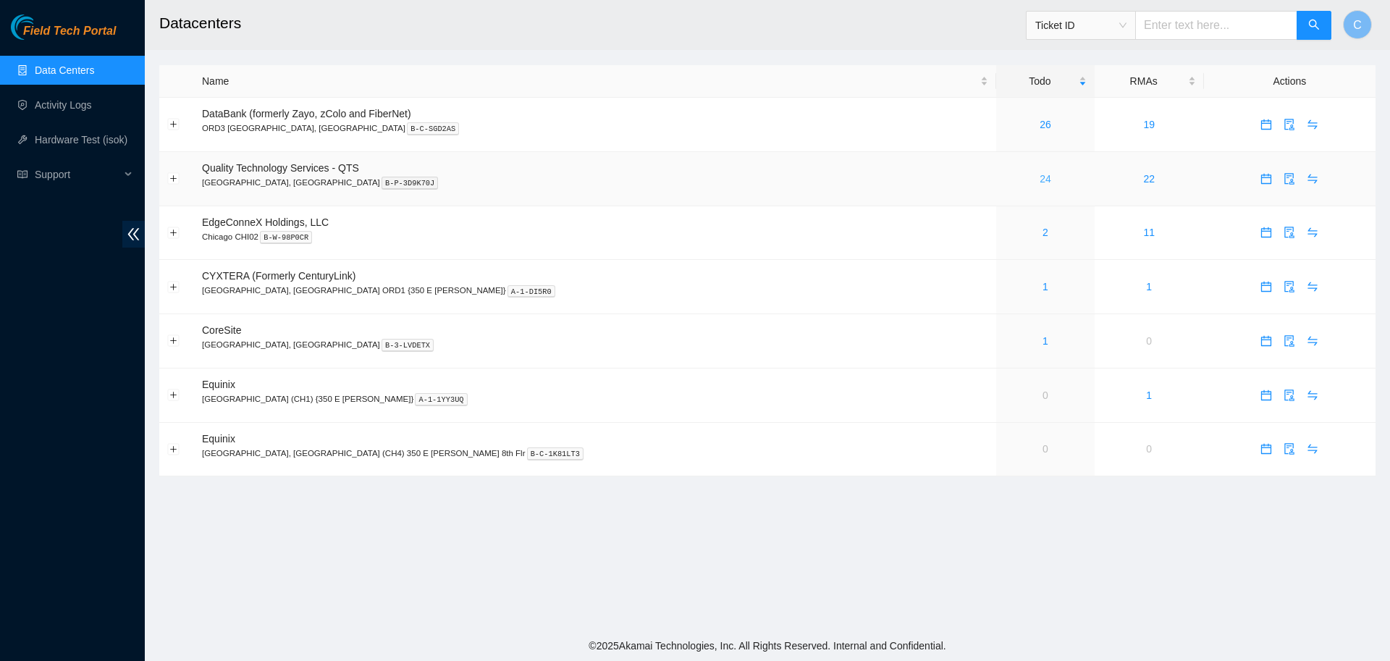
click at [1040, 173] on link "24" at bounding box center [1046, 179] width 12 height 12
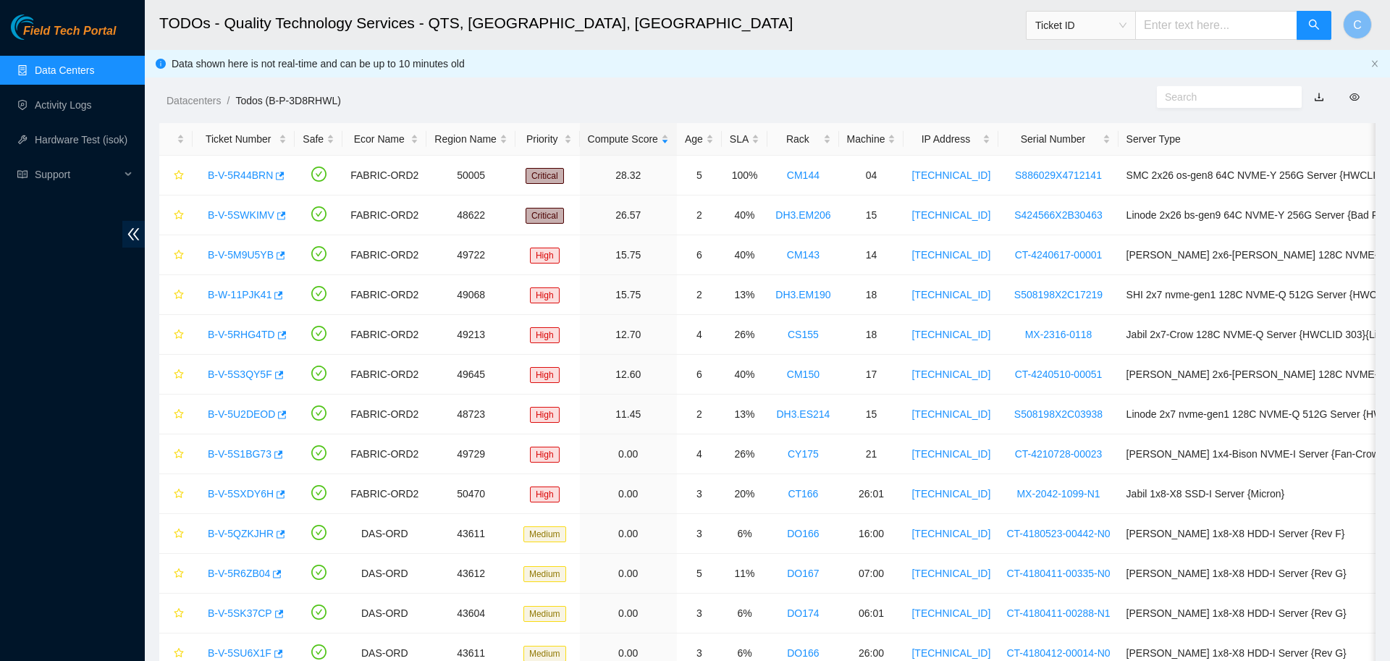
click at [81, 64] on link "Data Centers" at bounding box center [64, 70] width 59 height 12
